Goal: Transaction & Acquisition: Purchase product/service

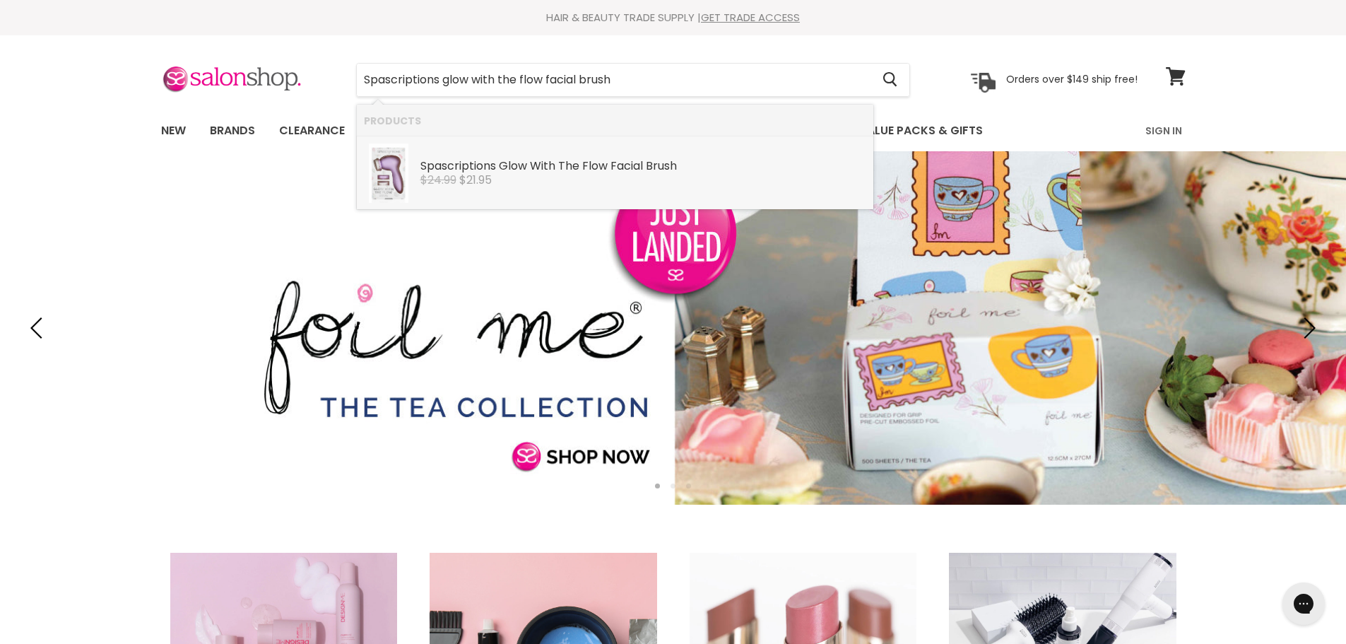
click at [529, 186] on div "$24.99 $21.95" at bounding box center [644, 180] width 446 height 13
